Goal: Navigation & Orientation: Find specific page/section

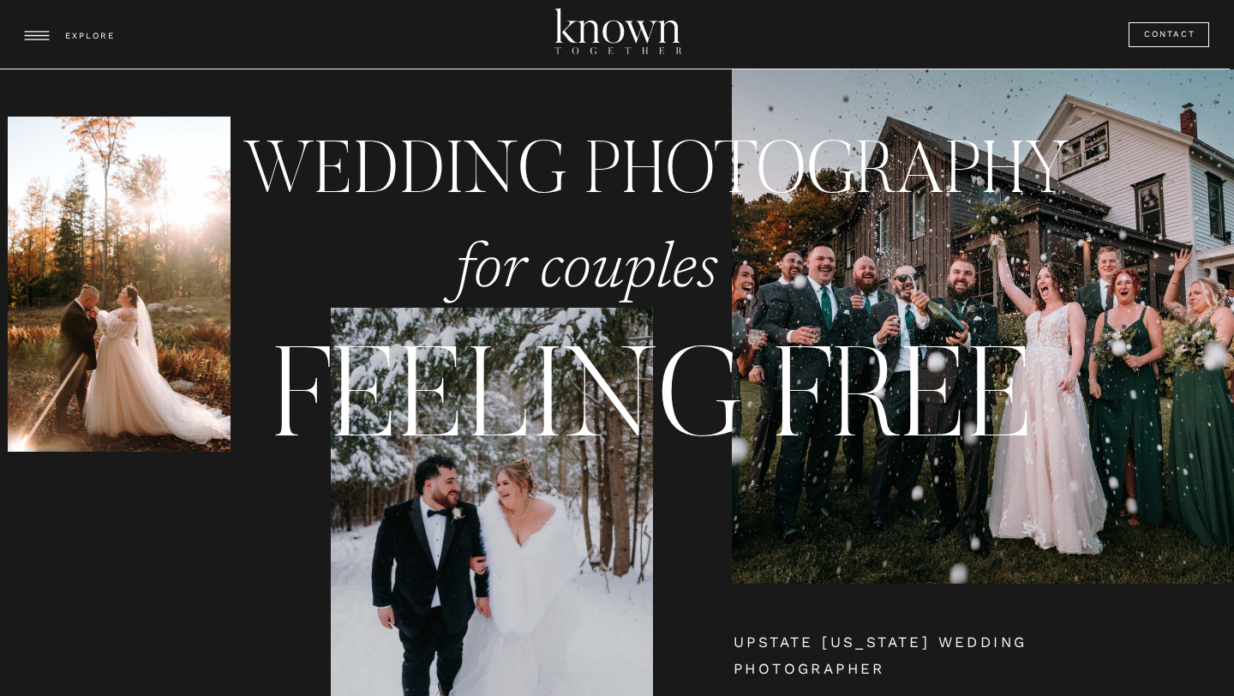
click at [594, 28] on div at bounding box center [617, 35] width 182 height 103
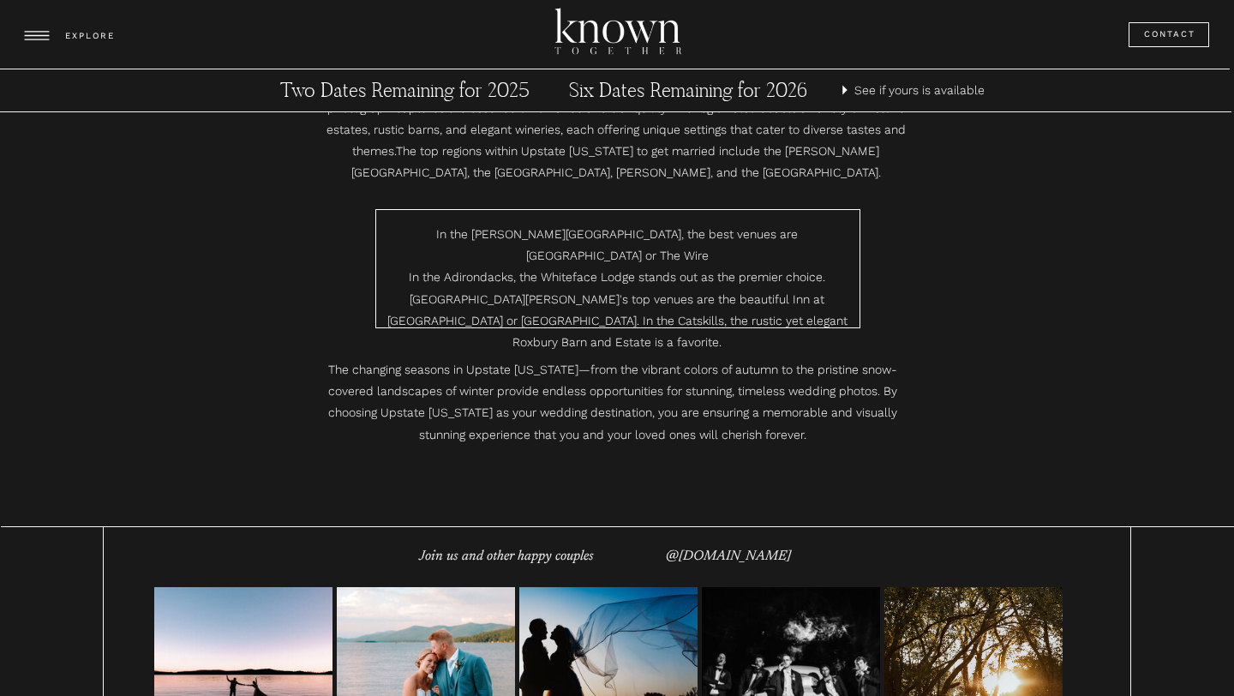
scroll to position [10313, 0]
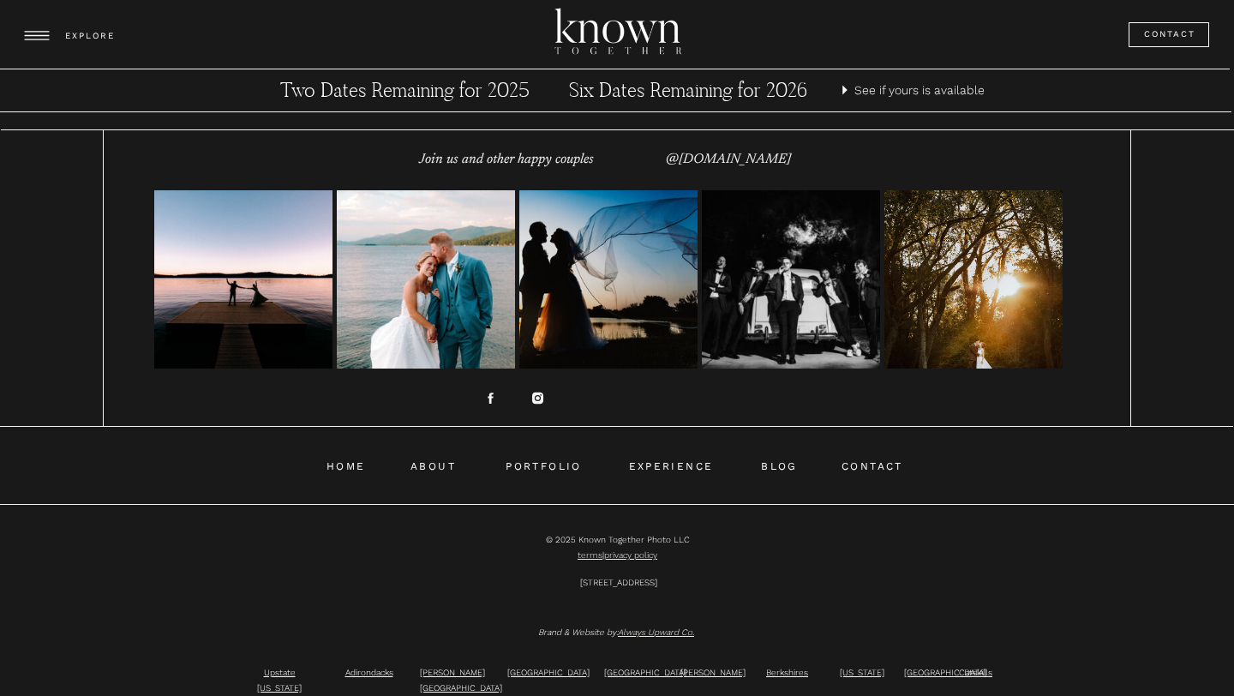
click at [538, 392] on icon at bounding box center [537, 397] width 11 height 11
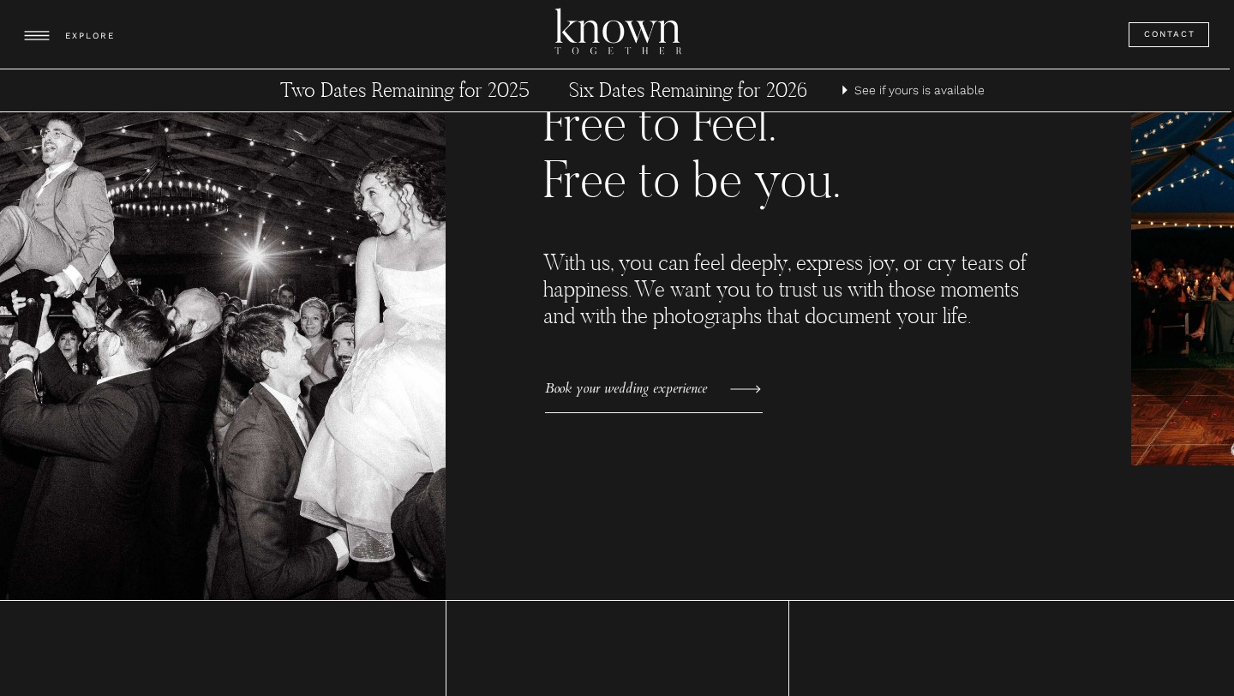
scroll to position [1035, 0]
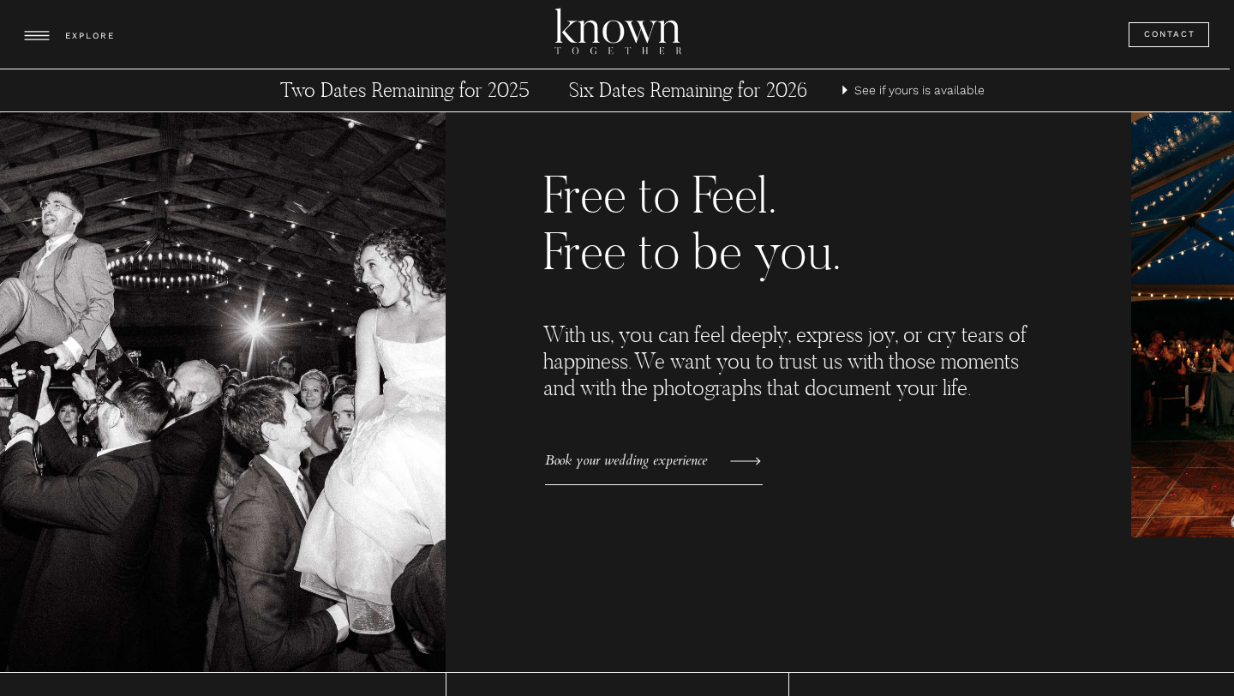
drag, startPoint x: 584, startPoint y: 44, endPoint x: 738, endPoint y: 3, distance: 159.6
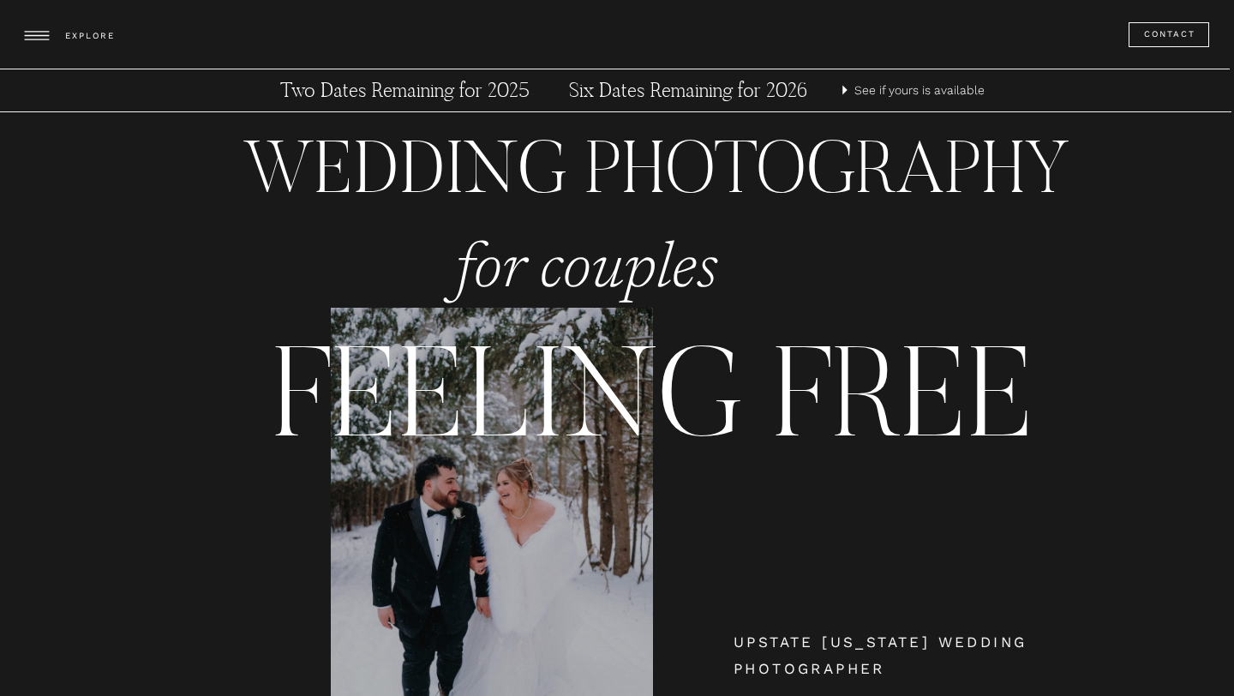
scroll to position [1035, 0]
